Goal: Transaction & Acquisition: Download file/media

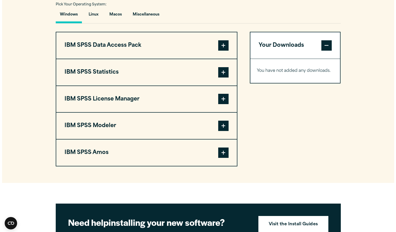
scroll to position [389, 0]
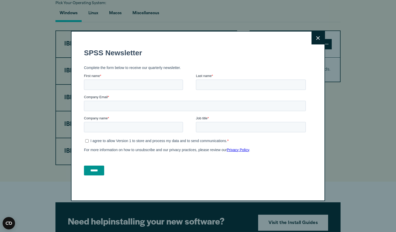
click at [312, 36] on button "Close" at bounding box center [317, 38] width 13 height 13
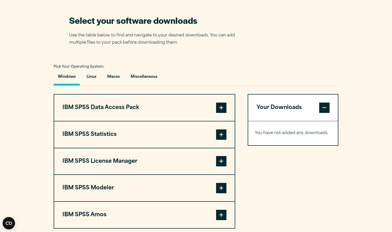
scroll to position [327, 0]
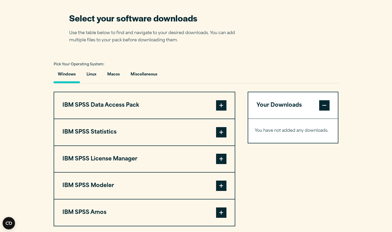
click at [195, 108] on button "IBM SPSS Data Access Pack" at bounding box center [144, 105] width 180 height 26
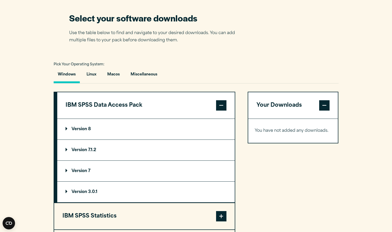
click at [195, 108] on button "IBM SPSS Data Access Pack" at bounding box center [145, 105] width 177 height 26
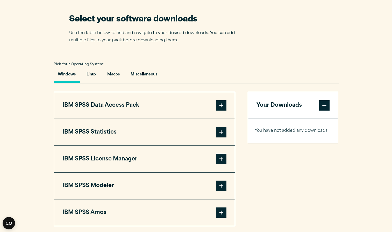
click at [197, 133] on button "IBM SPSS Statistics" at bounding box center [144, 132] width 180 height 26
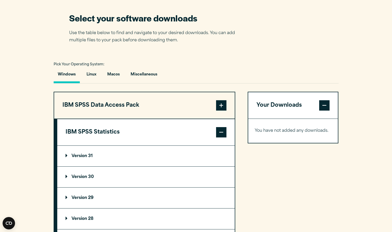
click at [90, 159] on summary "Version 31" at bounding box center [145, 156] width 177 height 21
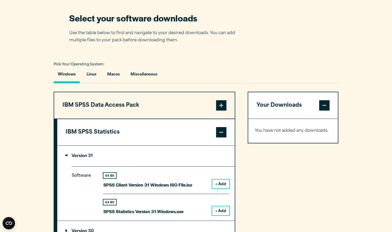
click at [113, 139] on button "IBM SPSS Statistics" at bounding box center [145, 132] width 177 height 26
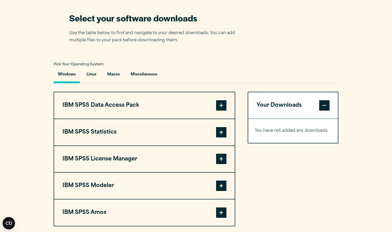
click at [122, 158] on button "IBM SPSS License Manager" at bounding box center [144, 159] width 180 height 26
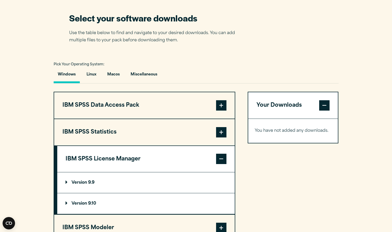
click at [122, 158] on button "IBM SPSS License Manager" at bounding box center [145, 159] width 177 height 26
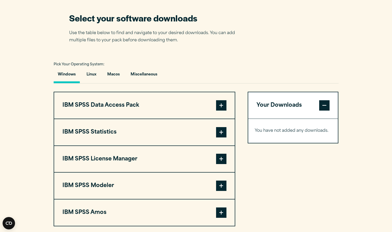
click at [122, 179] on button "IBM SPSS Modeler" at bounding box center [144, 186] width 180 height 26
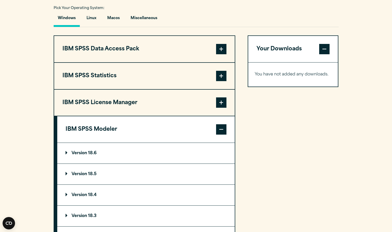
scroll to position [386, 0]
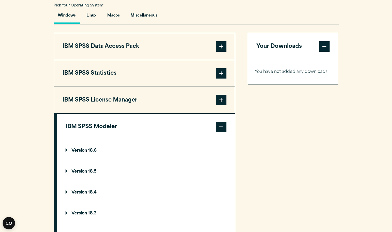
click at [171, 117] on button "IBM SPSS Modeler" at bounding box center [145, 127] width 177 height 26
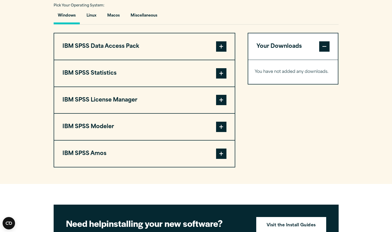
click at [163, 153] on button "IBM SPSS Amos" at bounding box center [144, 154] width 180 height 26
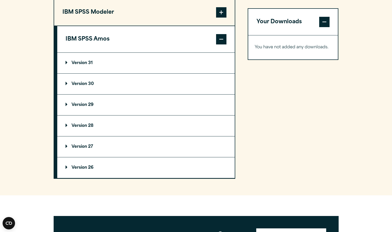
scroll to position [402, 0]
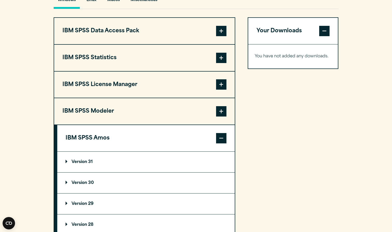
click at [126, 115] on button "IBM SPSS Modeler" at bounding box center [144, 111] width 180 height 26
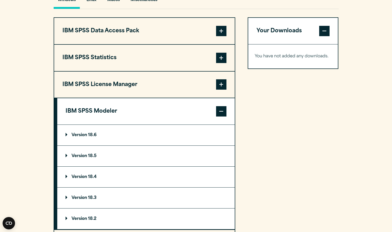
click at [126, 89] on button "IBM SPSS License Manager" at bounding box center [144, 85] width 180 height 26
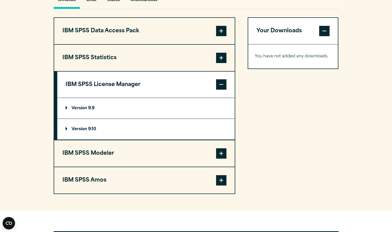
click at [126, 89] on button "IBM SPSS License Manager" at bounding box center [145, 85] width 177 height 26
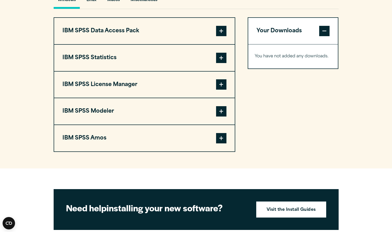
click at [124, 65] on button "IBM SPSS Statistics" at bounding box center [144, 58] width 180 height 26
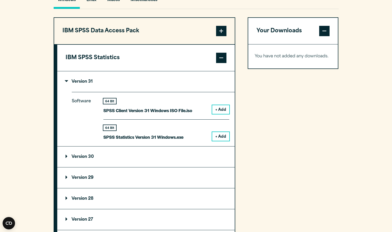
click at [219, 111] on button "+ Add" at bounding box center [220, 109] width 17 height 9
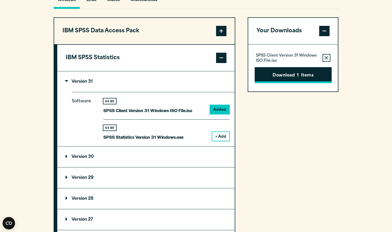
click at [277, 73] on button "Download 1 Items" at bounding box center [292, 75] width 77 height 16
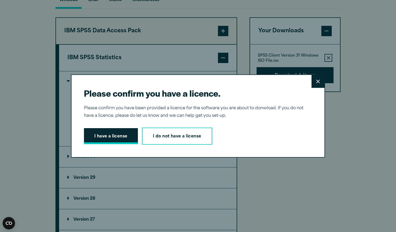
click at [112, 137] on button "I have a license" at bounding box center [111, 136] width 54 height 16
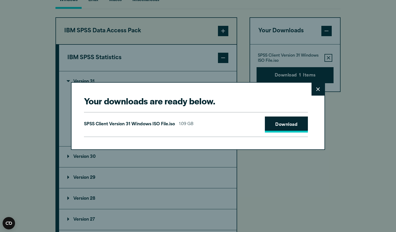
click at [273, 127] on link "Download" at bounding box center [286, 125] width 43 height 16
click at [317, 93] on button "Close" at bounding box center [317, 89] width 13 height 13
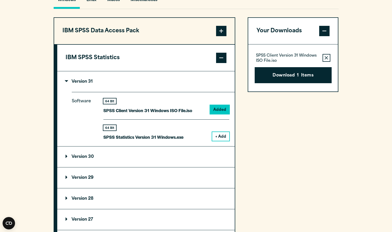
click at [224, 134] on button "+ Add" at bounding box center [220, 136] width 17 height 9
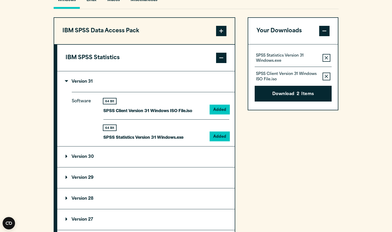
click at [327, 58] on icon "button" at bounding box center [325, 58] width 3 height 4
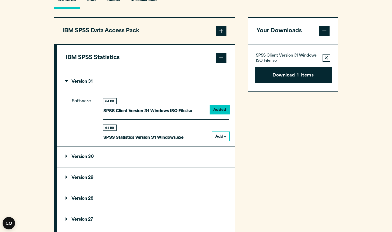
click at [324, 59] on icon "button" at bounding box center [325, 58] width 3 height 4
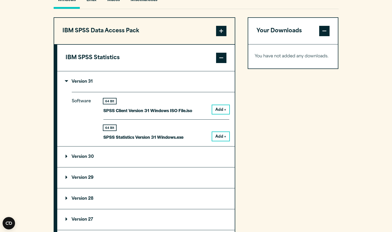
click at [220, 140] on button "Add +" at bounding box center [220, 136] width 17 height 9
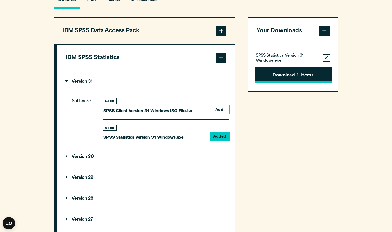
click at [306, 72] on button "Download 1 Items" at bounding box center [292, 75] width 77 height 16
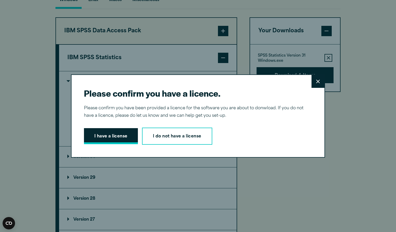
click at [117, 137] on button "I have a license" at bounding box center [111, 136] width 54 height 16
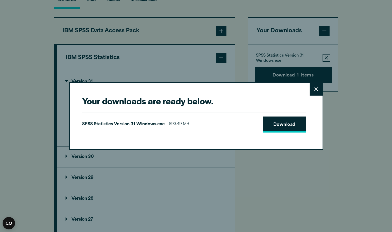
click at [286, 122] on link "Download" at bounding box center [284, 125] width 43 height 16
click at [315, 87] on button "Close" at bounding box center [315, 89] width 13 height 13
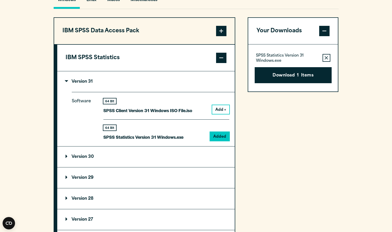
click at [191, 63] on button "IBM SPSS Statistics" at bounding box center [145, 58] width 177 height 26
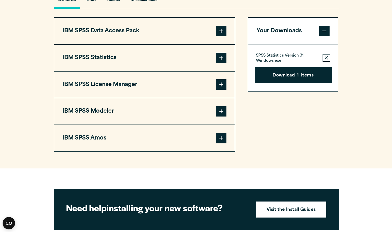
click at [154, 138] on button "IBM SPSS Amos" at bounding box center [144, 138] width 180 height 26
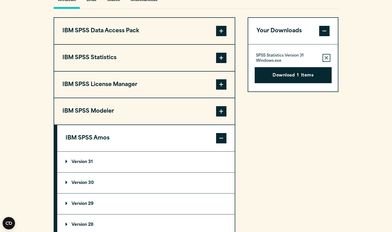
click at [84, 165] on summary "Version 31" at bounding box center [145, 162] width 177 height 21
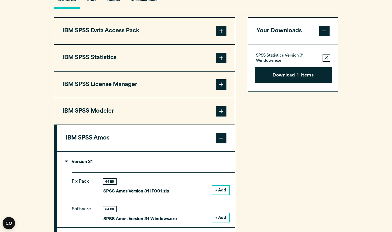
click at [220, 217] on button "+ Add" at bounding box center [220, 218] width 17 height 9
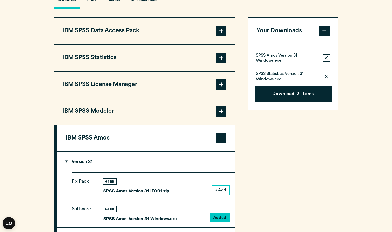
click at [324, 74] on button "Remove this item from your software download list" at bounding box center [326, 77] width 8 height 8
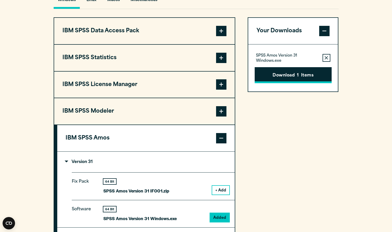
click at [292, 76] on button "Download 1 Items" at bounding box center [292, 75] width 77 height 16
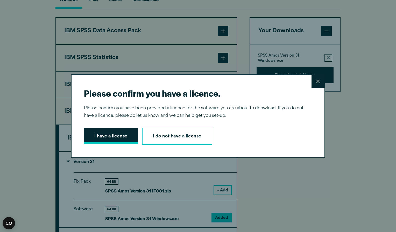
click at [129, 140] on button "I have a license" at bounding box center [111, 136] width 54 height 16
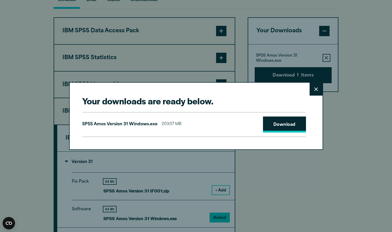
click at [291, 126] on link "Download" at bounding box center [284, 125] width 43 height 16
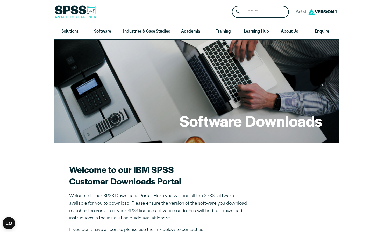
scroll to position [51, 0]
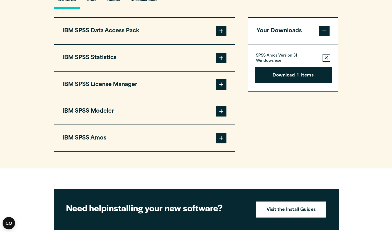
click at [123, 56] on button "IBM SPSS Statistics" at bounding box center [144, 58] width 180 height 26
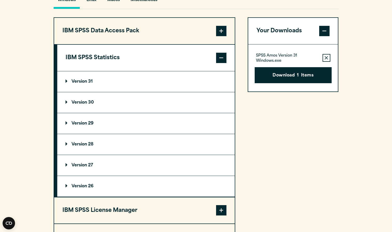
click at [84, 82] on p "Version 31" at bounding box center [78, 82] width 27 height 4
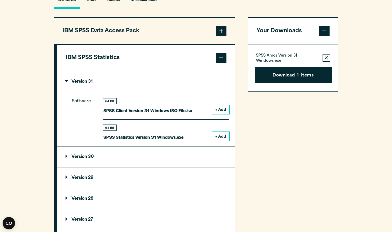
click at [217, 138] on button "+ Add" at bounding box center [220, 136] width 17 height 9
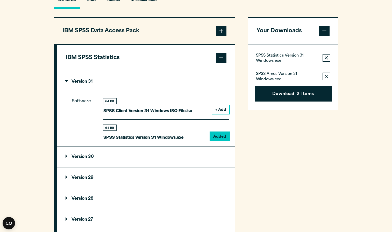
click at [327, 76] on icon "button" at bounding box center [325, 77] width 3 height 4
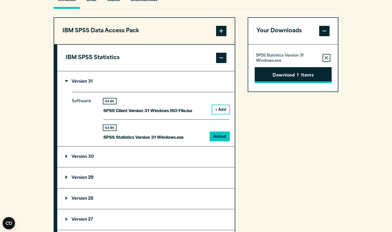
click at [298, 76] on span "1" at bounding box center [298, 75] width 2 height 7
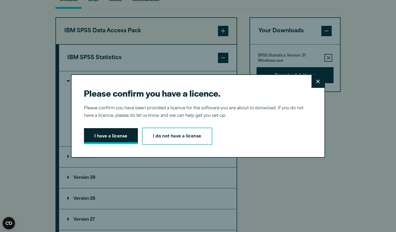
click at [125, 137] on button "I have a license" at bounding box center [111, 136] width 54 height 16
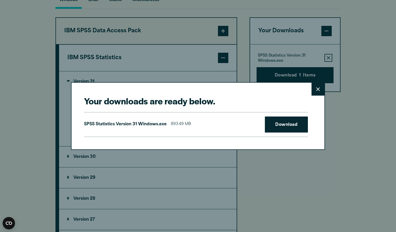
click at [317, 88] on icon at bounding box center [318, 89] width 4 height 4
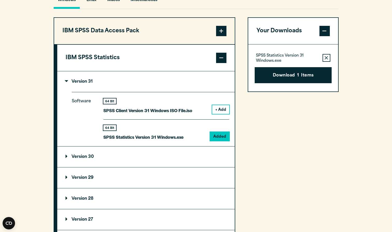
click at [326, 57] on article "Software Downloads Welcome to our IBM SPSS Customer Downloads Portal Welcome to…" at bounding box center [196, 137] width 392 height 999
click at [326, 57] on icon "button" at bounding box center [325, 58] width 3 height 4
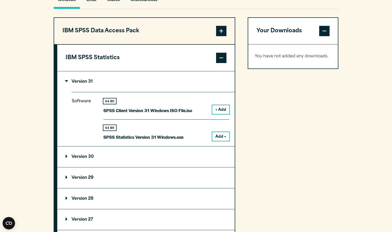
click at [83, 179] on p "Version 29" at bounding box center [79, 178] width 28 height 4
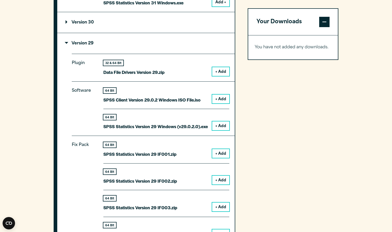
scroll to position [583, 0]
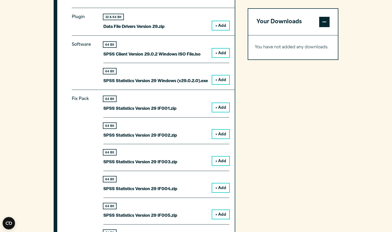
click at [217, 79] on button "+ Add" at bounding box center [220, 80] width 17 height 9
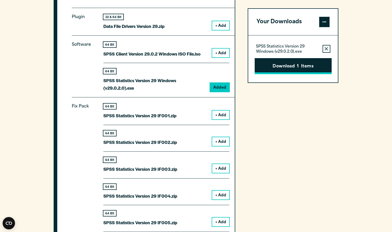
click at [303, 64] on button "Download 1 Items" at bounding box center [292, 66] width 77 height 16
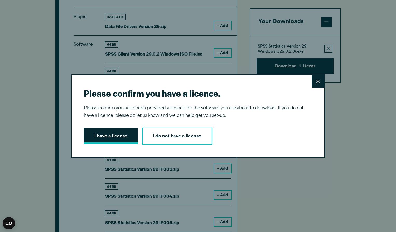
click at [116, 139] on button "I have a license" at bounding box center [111, 136] width 54 height 16
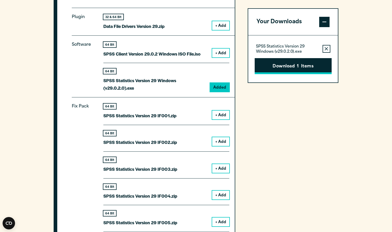
click at [283, 69] on button "Download 1 Items" at bounding box center [292, 66] width 77 height 16
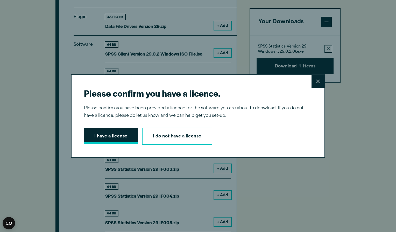
click at [122, 138] on button "I have a license" at bounding box center [111, 136] width 54 height 16
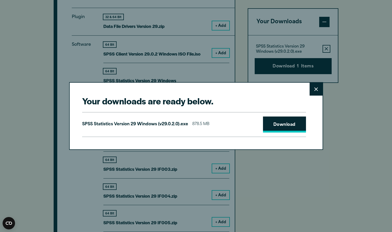
click at [290, 125] on link "Download" at bounding box center [284, 125] width 43 height 16
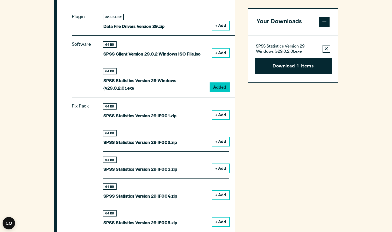
click at [216, 159] on div "Your downloads are ready below. Close SPSS Statistics Version 29 Windows (v29.0…" at bounding box center [196, 116] width 392 height 232
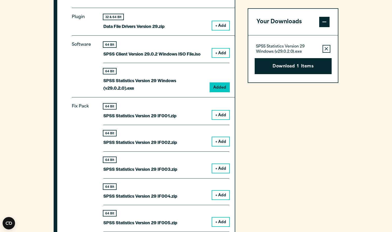
drag, startPoint x: 201, startPoint y: 101, endPoint x: 277, endPoint y: 133, distance: 82.2
click at [277, 133] on div "Your Downloads SPSS Statistics Version 29 Windows (v29.0.2.0).exe Remove this i…" at bounding box center [292, 201] width 91 height 728
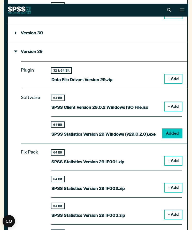
scroll to position [580, 0]
